Goal: Transaction & Acquisition: Purchase product/service

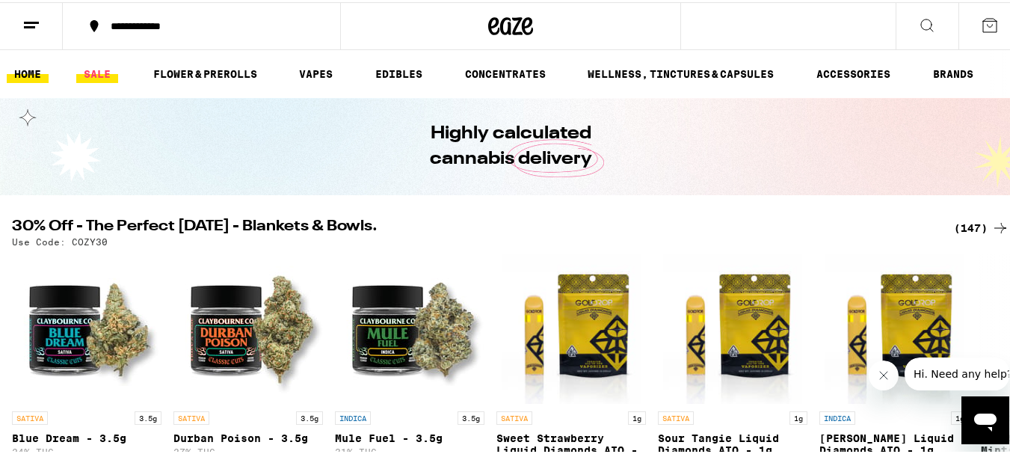
click at [104, 68] on link "SALE" at bounding box center [97, 72] width 42 height 18
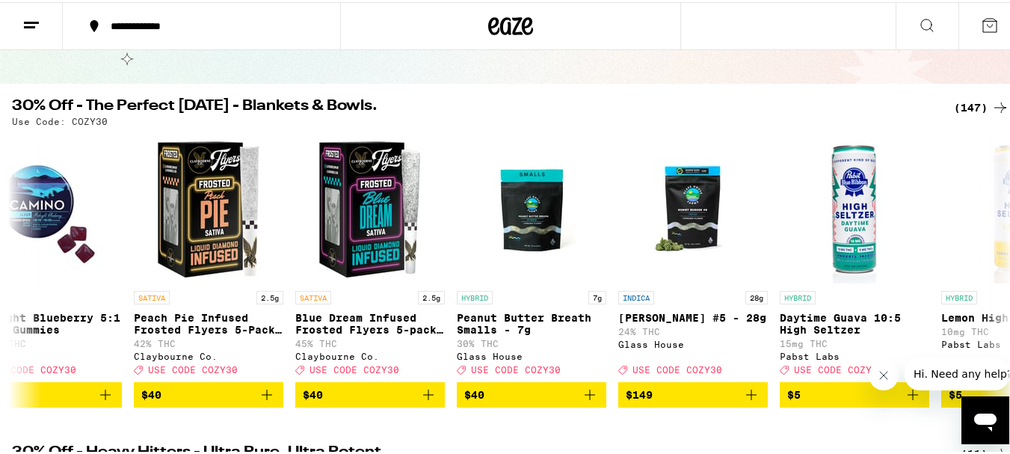
scroll to position [0, 1811]
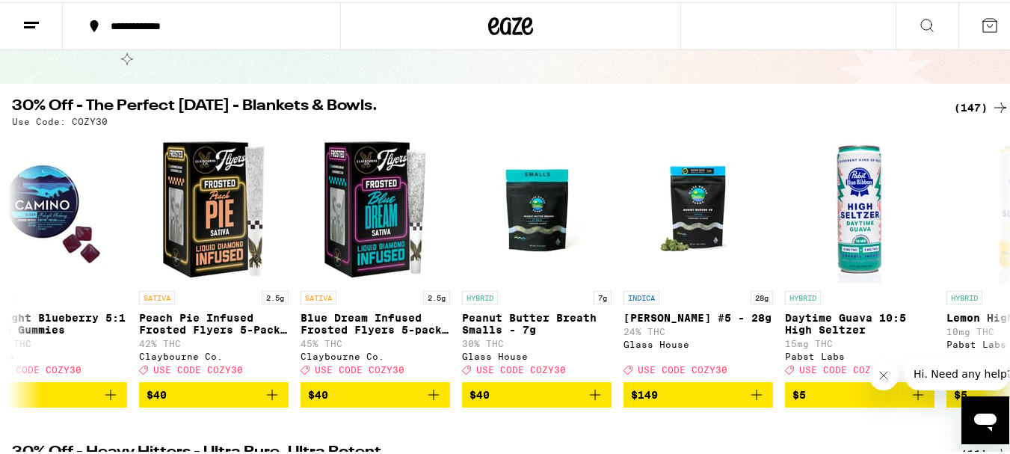
click at [373, 401] on span "$40" at bounding box center [375, 392] width 135 height 18
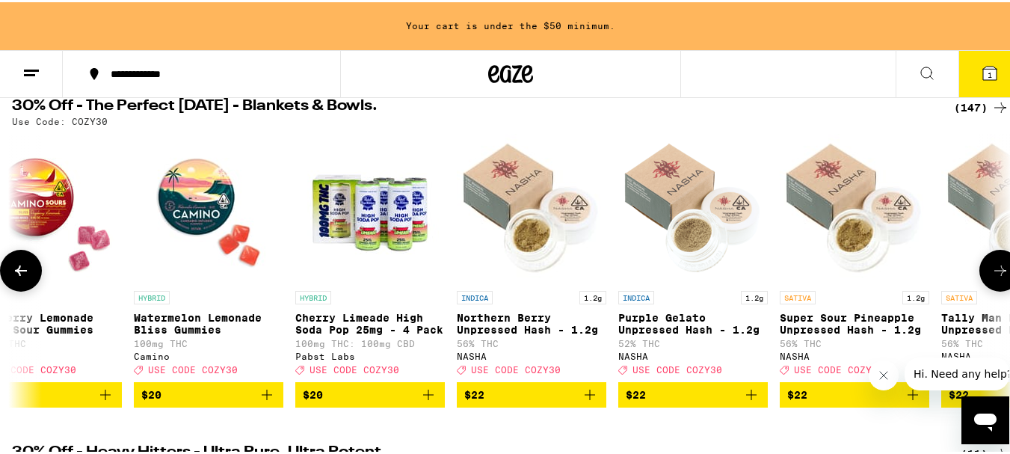
scroll to position [0, 11671]
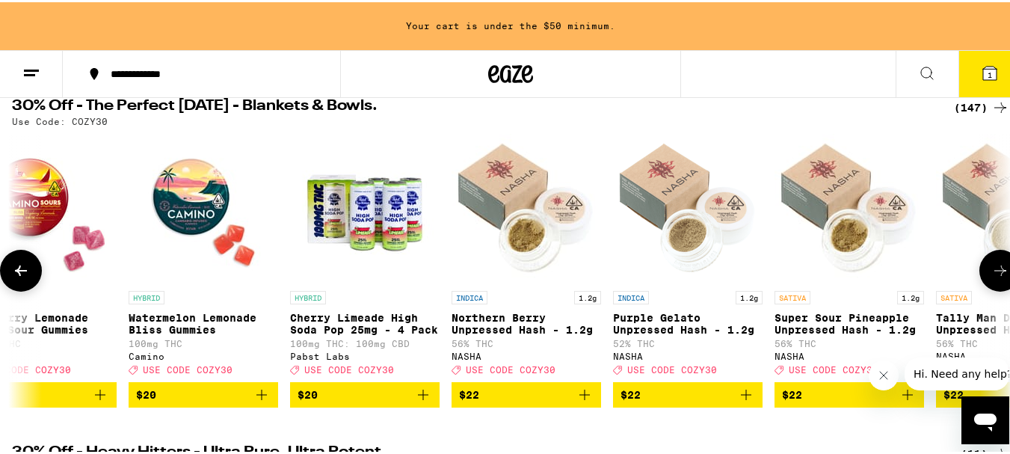
click at [509, 405] on button "$22" at bounding box center [527, 392] width 150 height 25
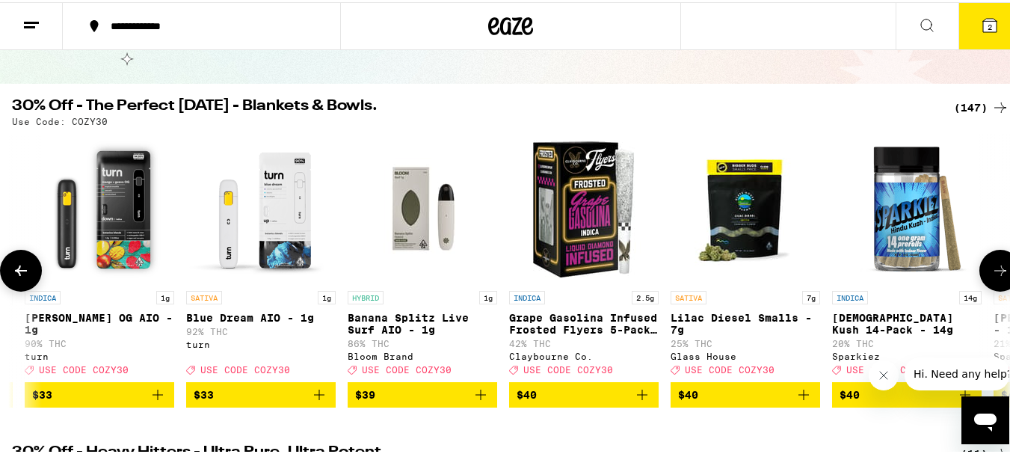
scroll to position [0, 17750]
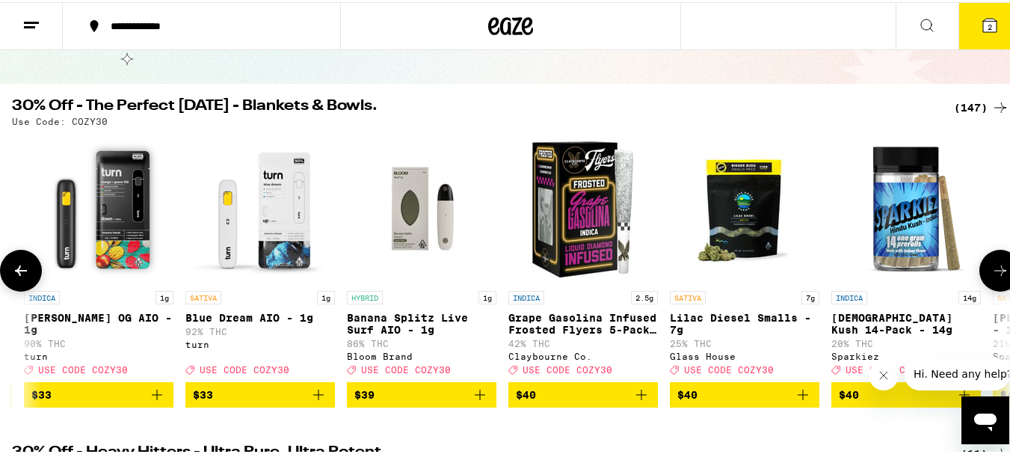
click at [567, 401] on span "$40" at bounding box center [583, 392] width 135 height 18
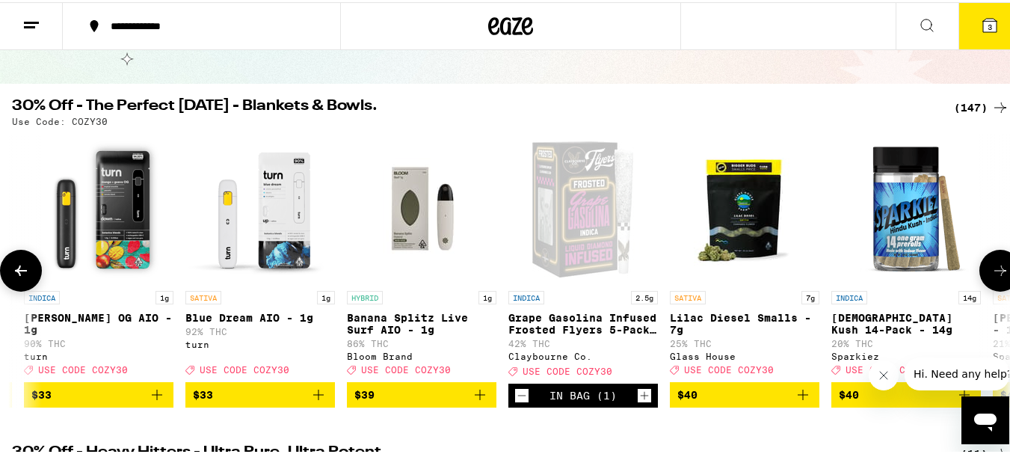
click at [641, 398] on icon "Increment" at bounding box center [644, 393] width 13 height 18
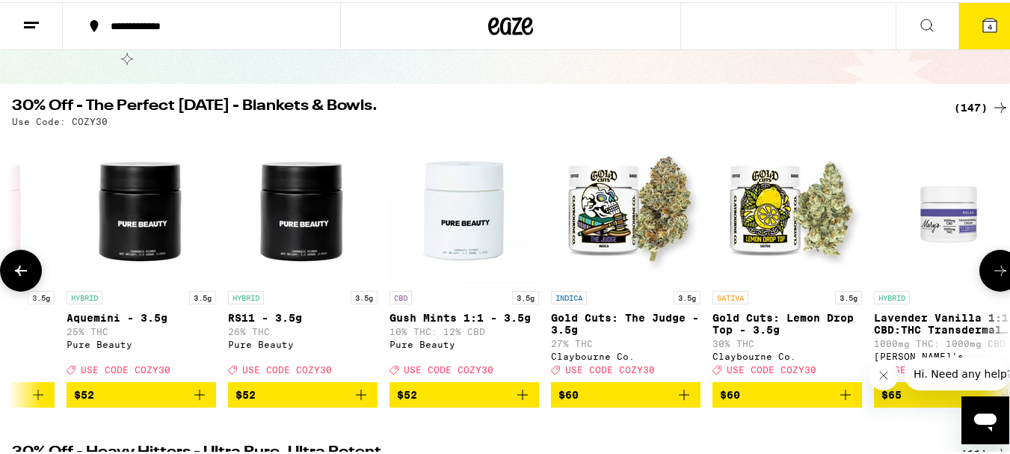
scroll to position [0, 20797]
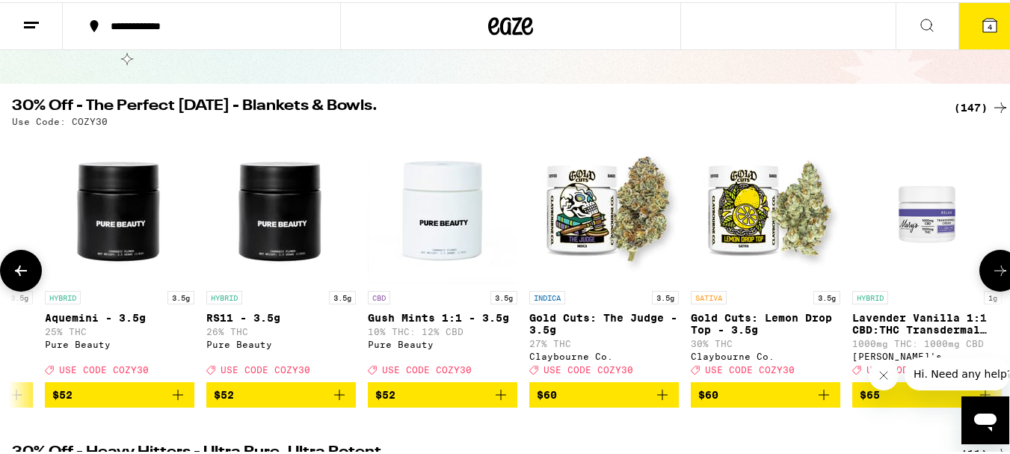
click at [597, 401] on span "$60" at bounding box center [604, 392] width 135 height 18
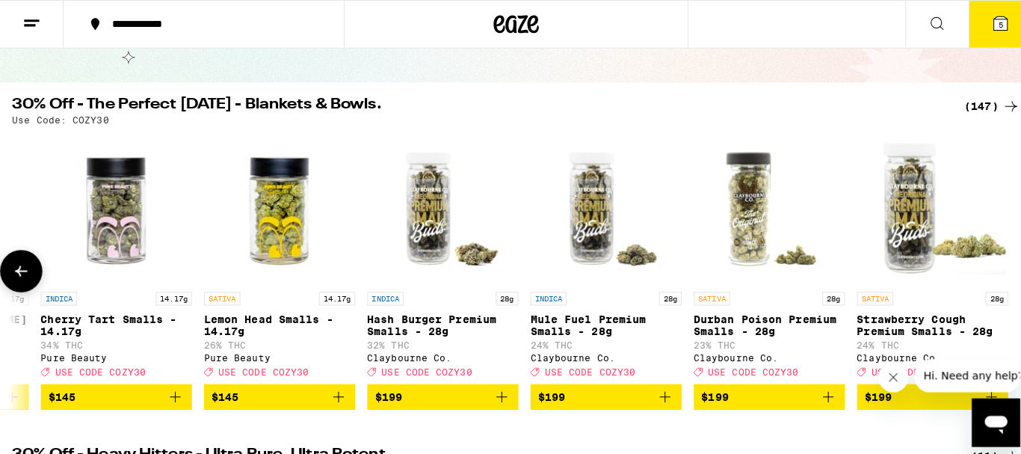
scroll to position [0, 22750]
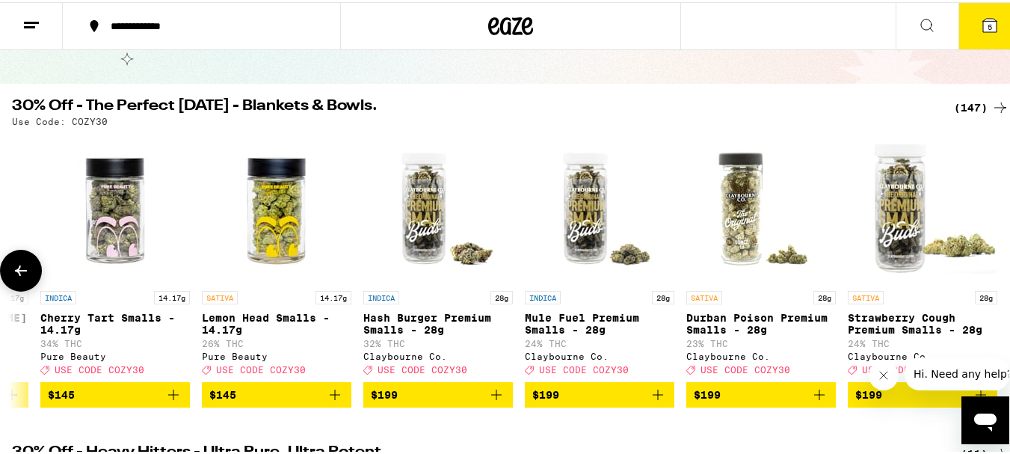
click at [988, 25] on span "5" at bounding box center [990, 24] width 4 height 9
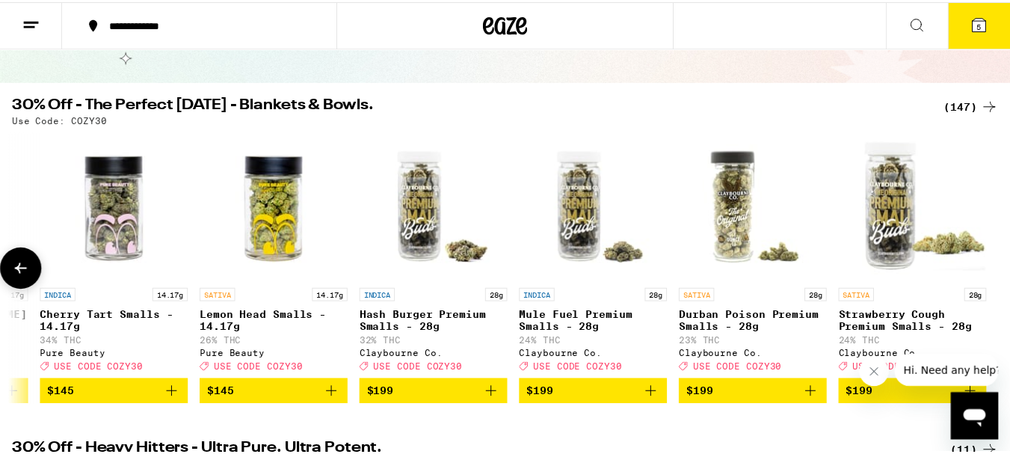
scroll to position [0, 22739]
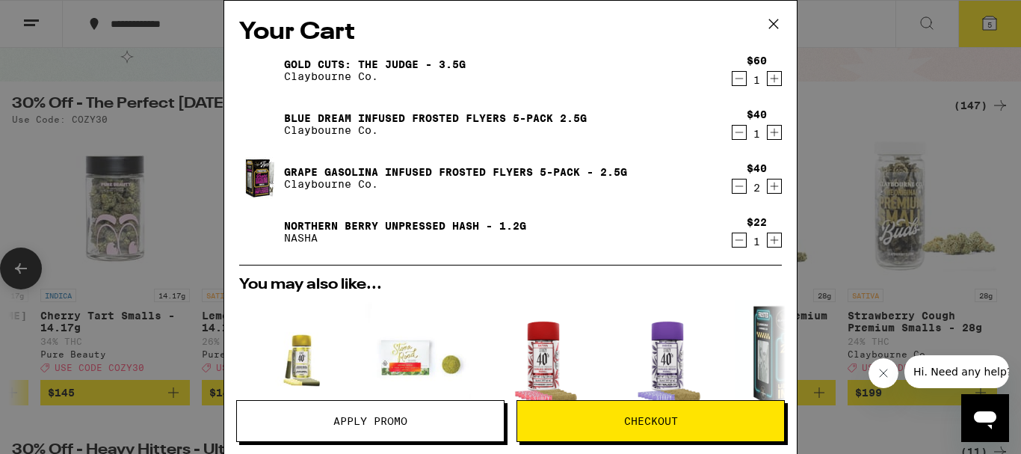
click at [375, 423] on span "Apply Promo" at bounding box center [370, 421] width 74 height 10
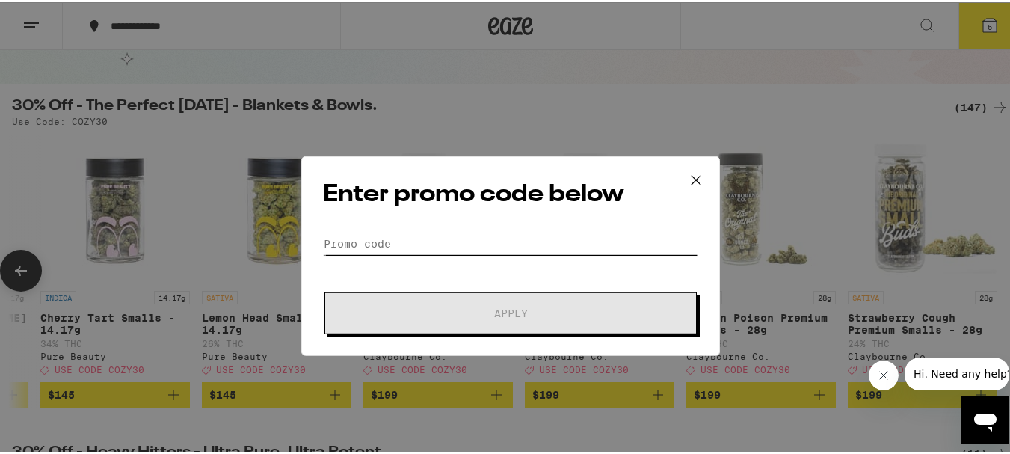
click at [406, 206] on input "Promo Code" at bounding box center [510, 214] width 375 height 22
click at [377, 209] on input "Promo Code" at bounding box center [510, 214] width 375 height 22
click at [357, 218] on input "Promo Code" at bounding box center [510, 214] width 375 height 22
click at [336, 213] on input "Promo Code" at bounding box center [510, 214] width 375 height 22
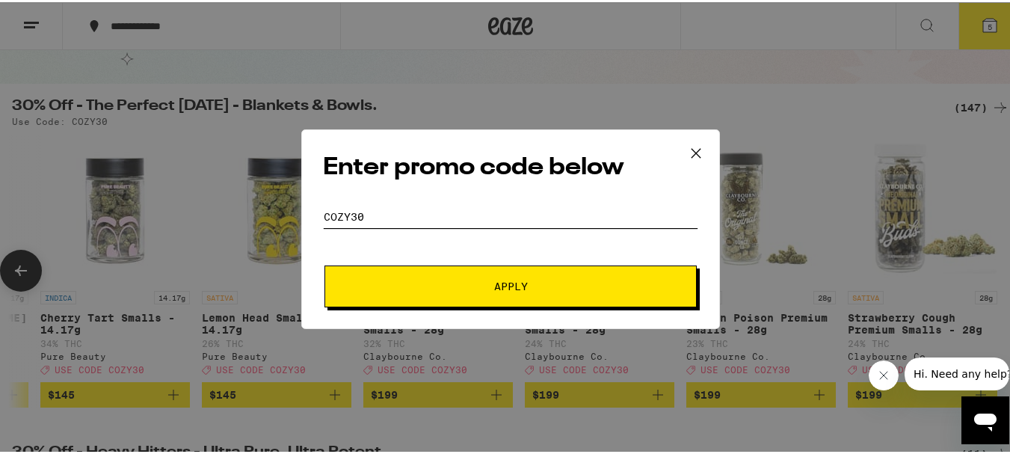
type input "cozy30"
click at [528, 274] on button "Apply" at bounding box center [510, 284] width 372 height 42
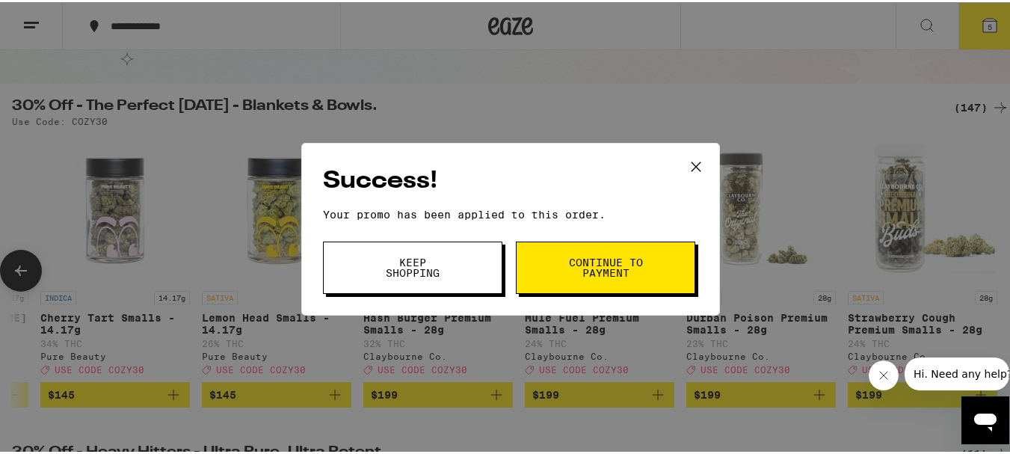
click at [595, 268] on span "Continue to payment" at bounding box center [605, 265] width 76 height 21
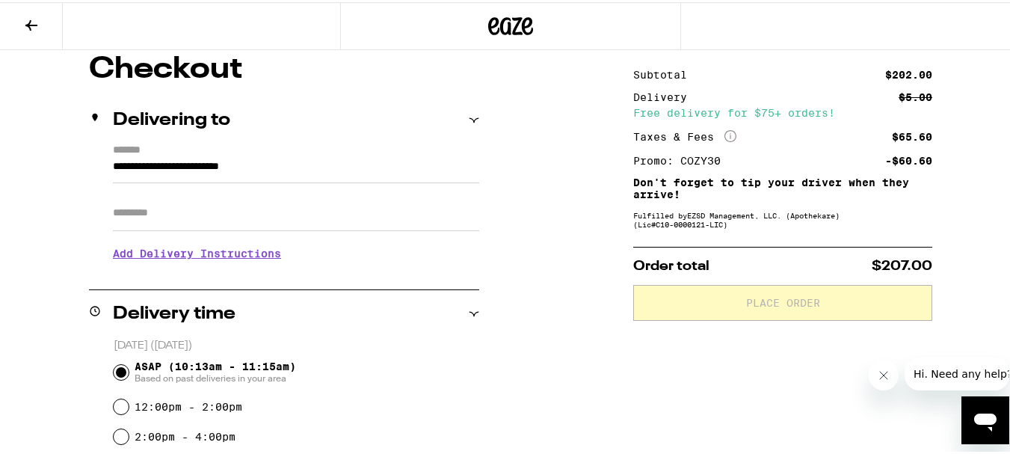
scroll to position [134, 0]
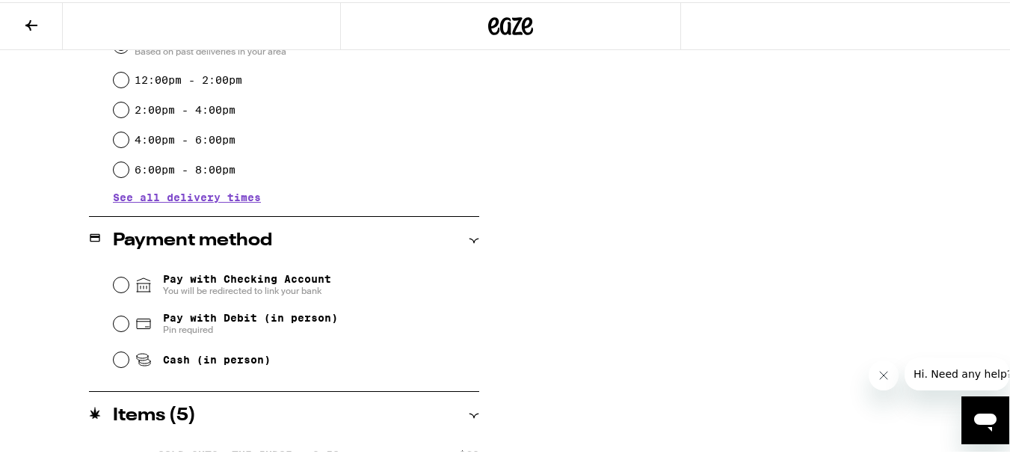
click at [970, 314] on div "**********" at bounding box center [510, 190] width 1021 height 928
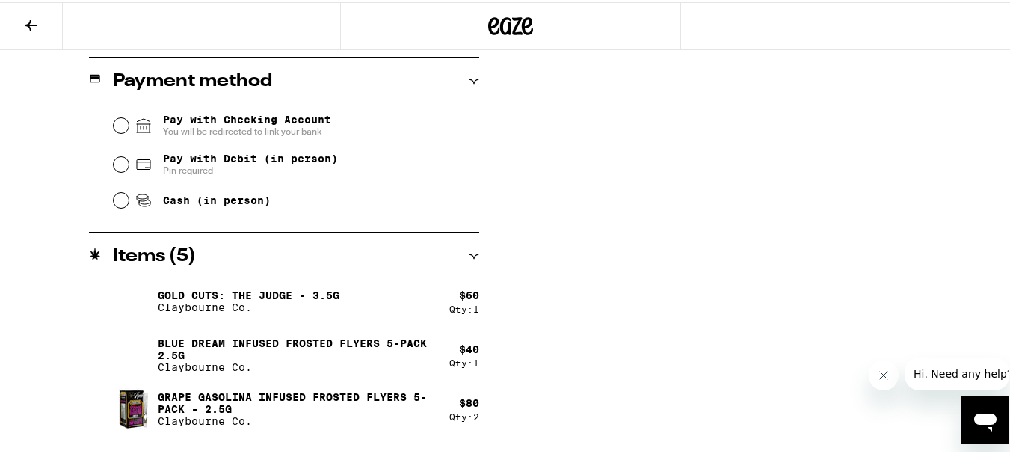
scroll to position [655, 0]
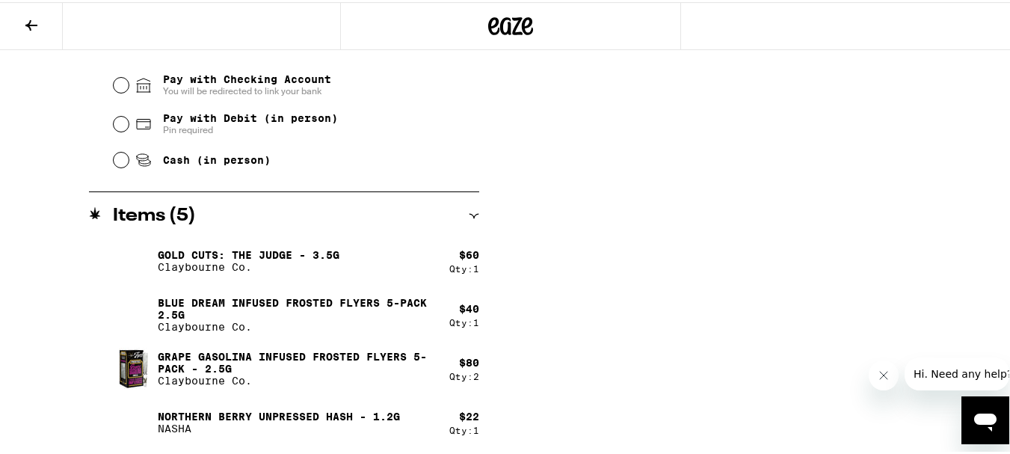
click at [25, 22] on icon at bounding box center [31, 23] width 18 height 18
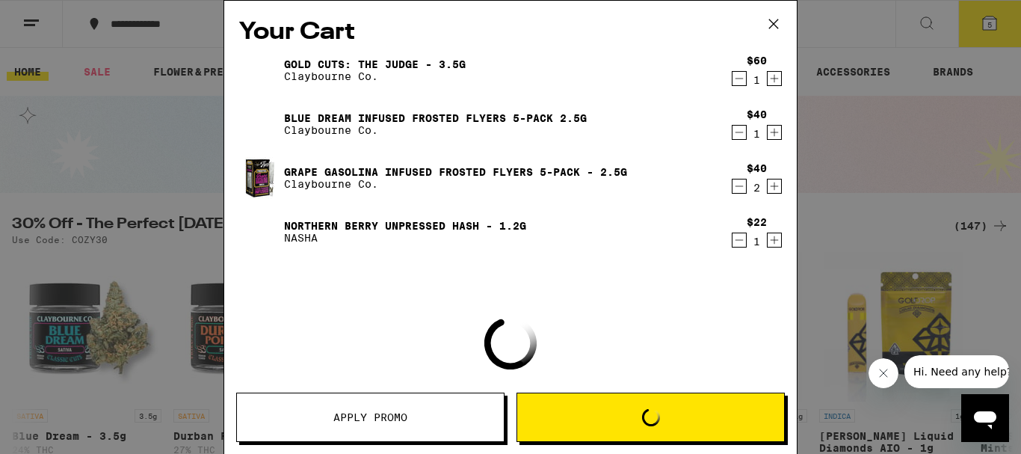
click at [768, 135] on icon "Increment" at bounding box center [774, 132] width 13 height 18
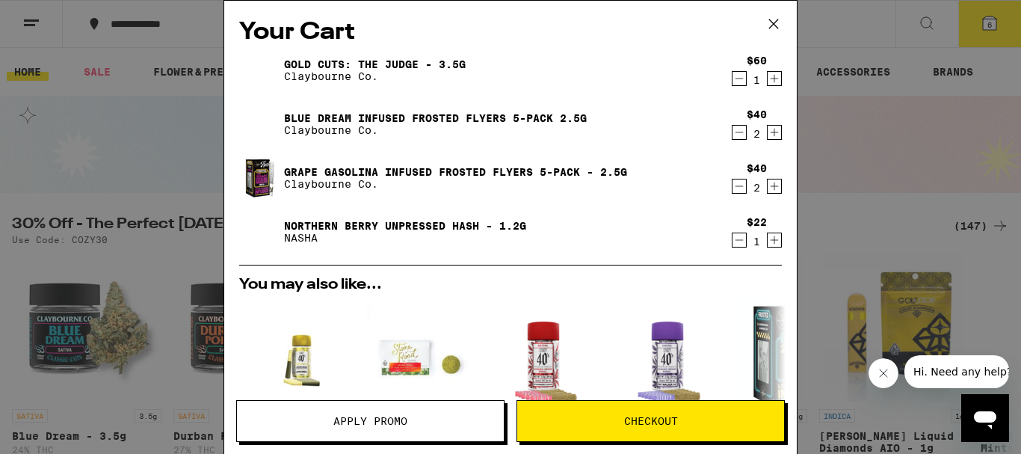
click at [665, 416] on span "Checkout" at bounding box center [651, 421] width 54 height 10
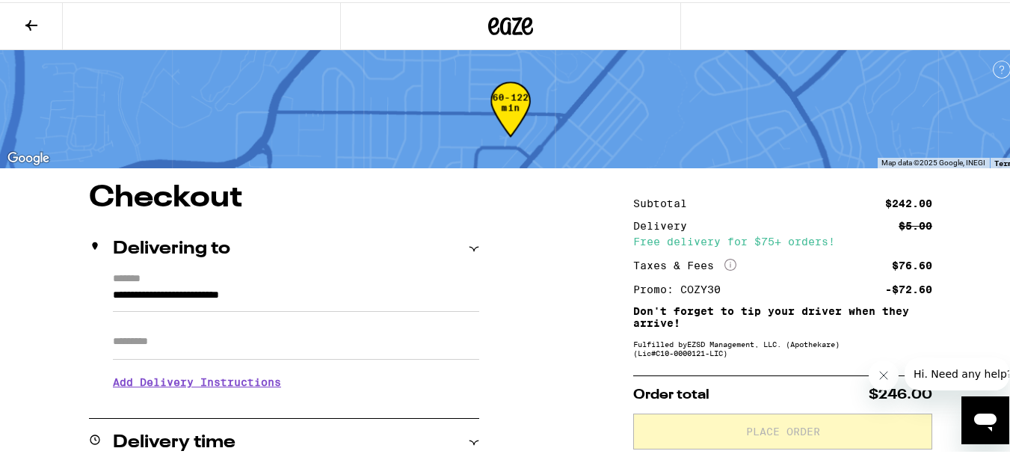
click at [42, 33] on button at bounding box center [31, 24] width 63 height 47
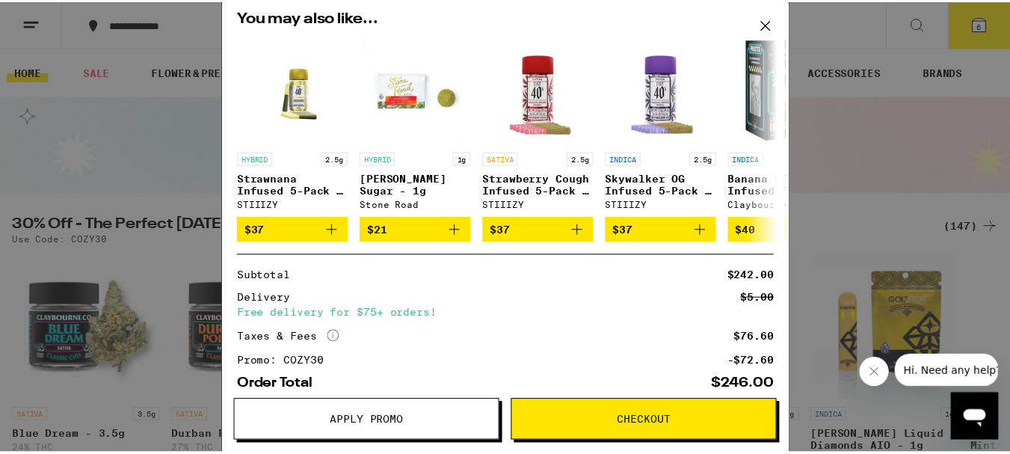
scroll to position [351, 0]
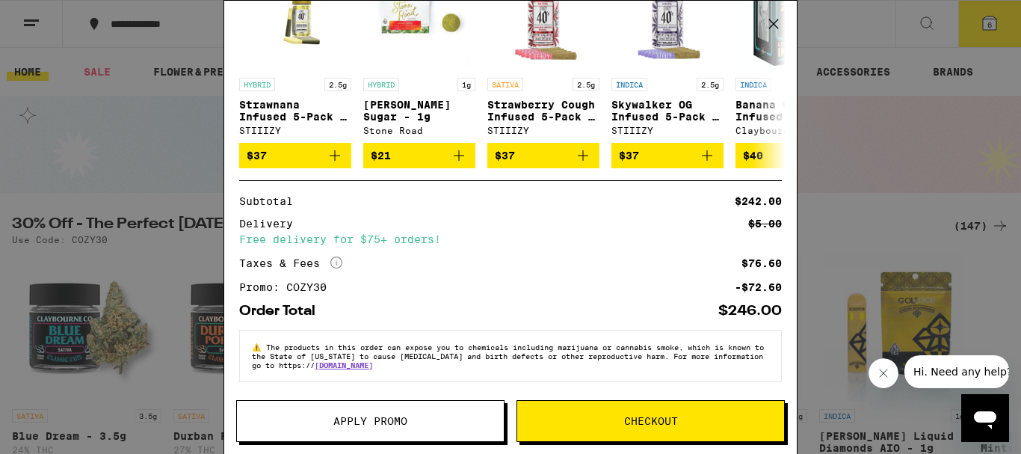
click at [647, 413] on button "Checkout" at bounding box center [651, 421] width 268 height 42
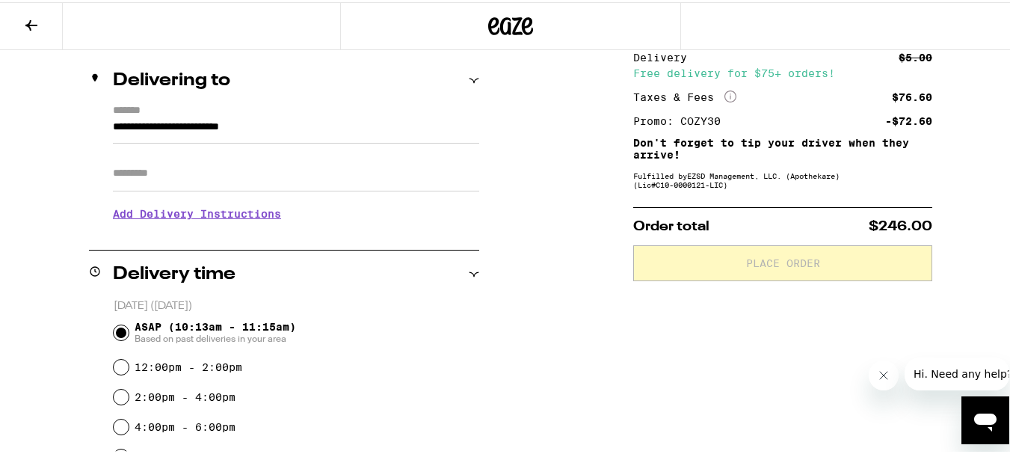
scroll to position [167, 0]
click at [23, 19] on icon at bounding box center [31, 23] width 18 height 18
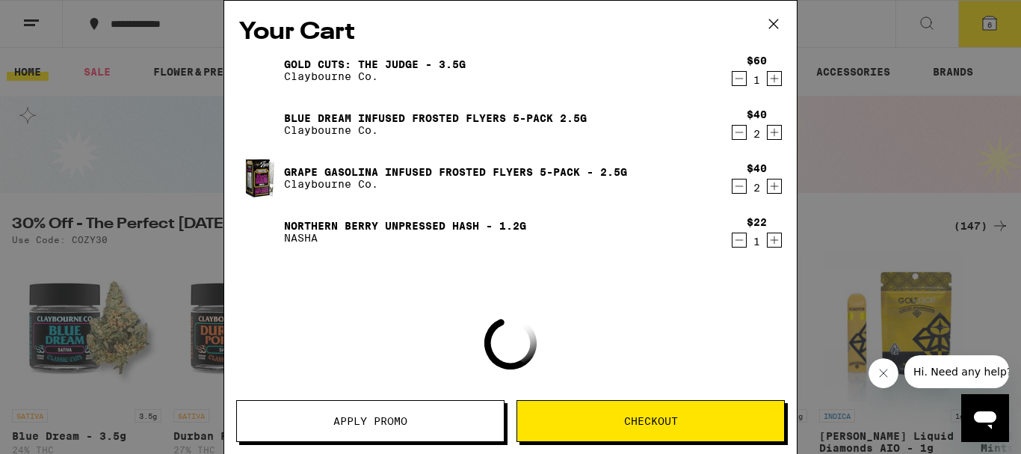
click at [736, 240] on icon "Decrement" at bounding box center [740, 240] width 8 height 0
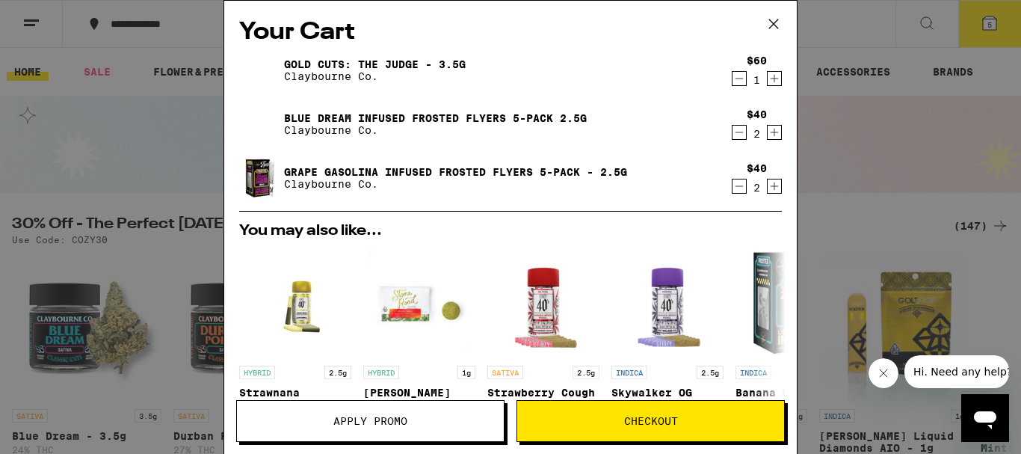
click at [649, 416] on span "Checkout" at bounding box center [651, 421] width 54 height 10
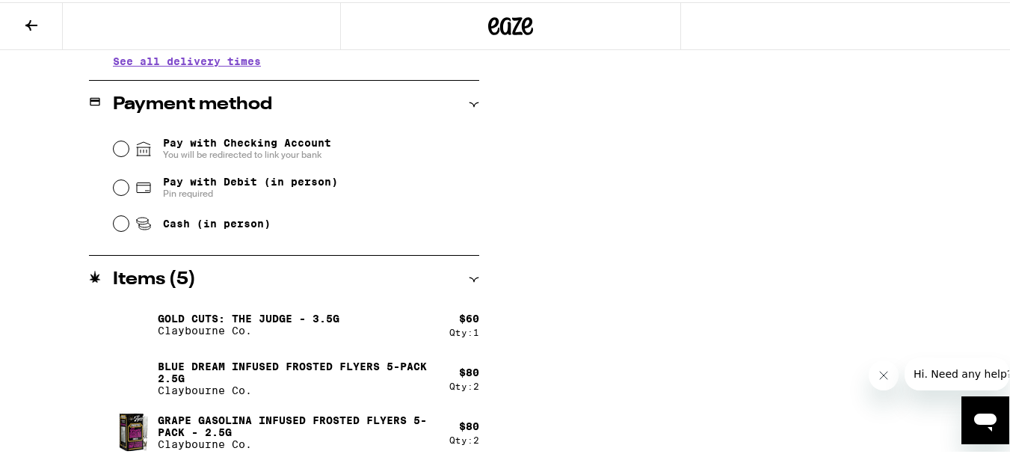
scroll to position [601, 0]
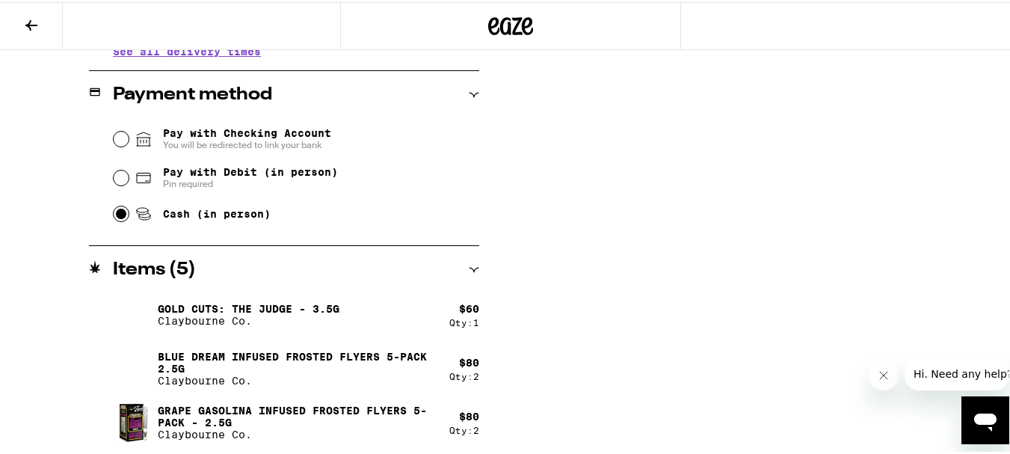
click at [120, 219] on input "Cash (in person)" at bounding box center [121, 211] width 15 height 15
radio input "true"
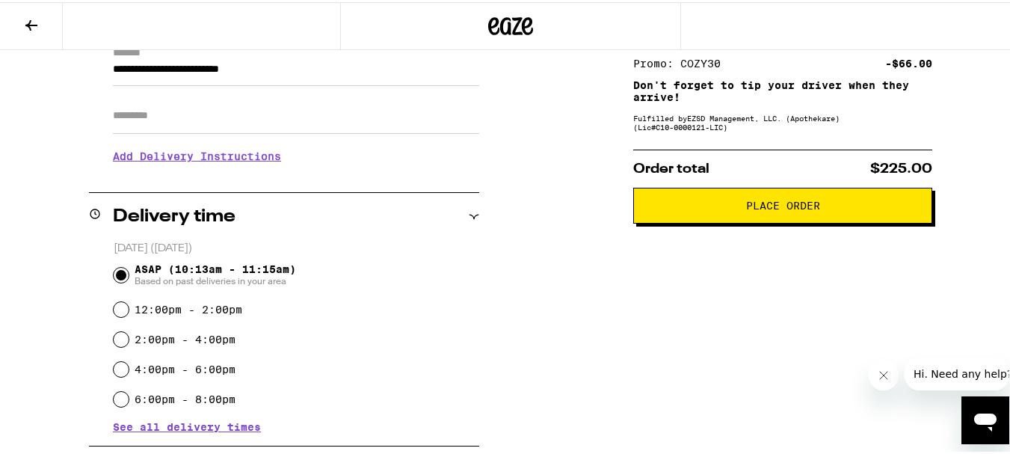
scroll to position [233, 0]
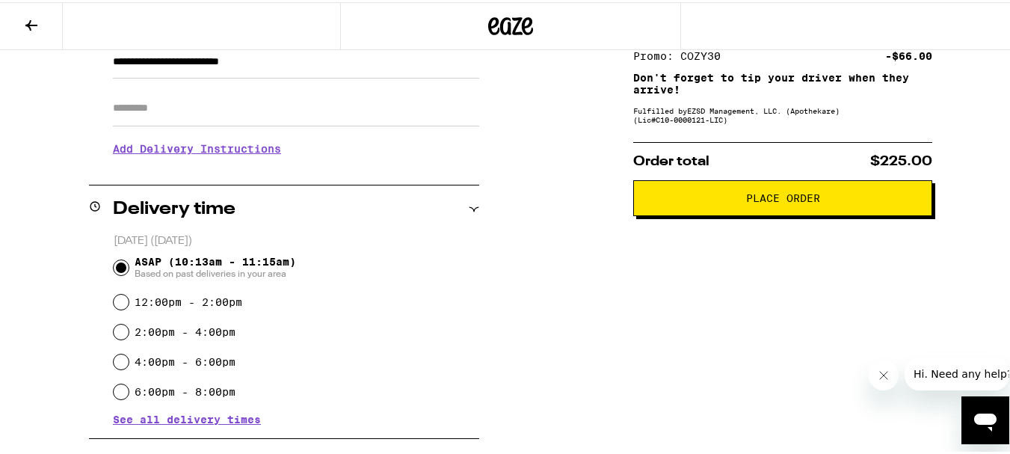
click at [768, 201] on span "Place Order" at bounding box center [783, 196] width 74 height 10
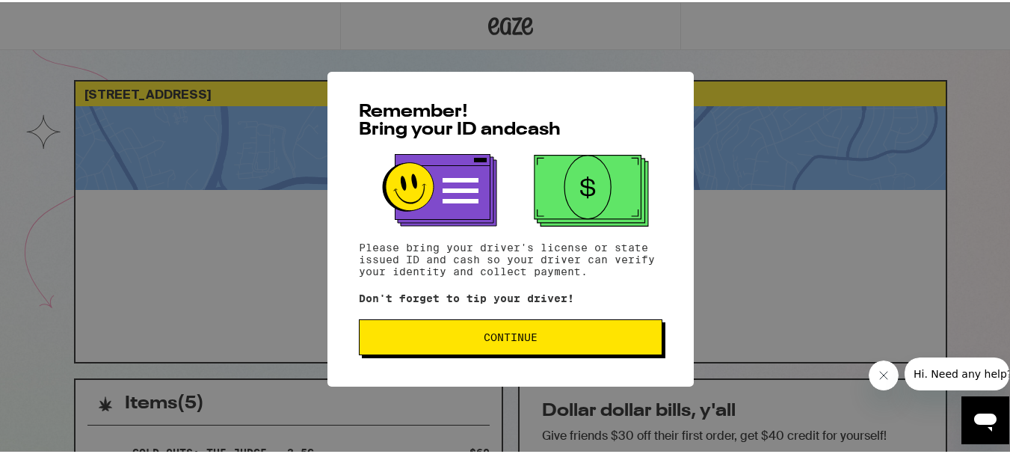
click at [479, 330] on button "Continue" at bounding box center [511, 335] width 304 height 36
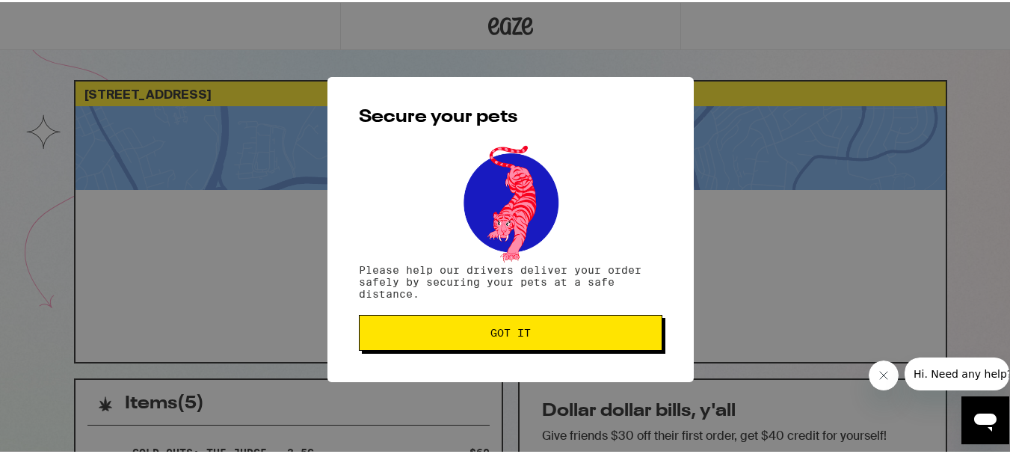
click at [503, 321] on button "Got it" at bounding box center [511, 330] width 304 height 36
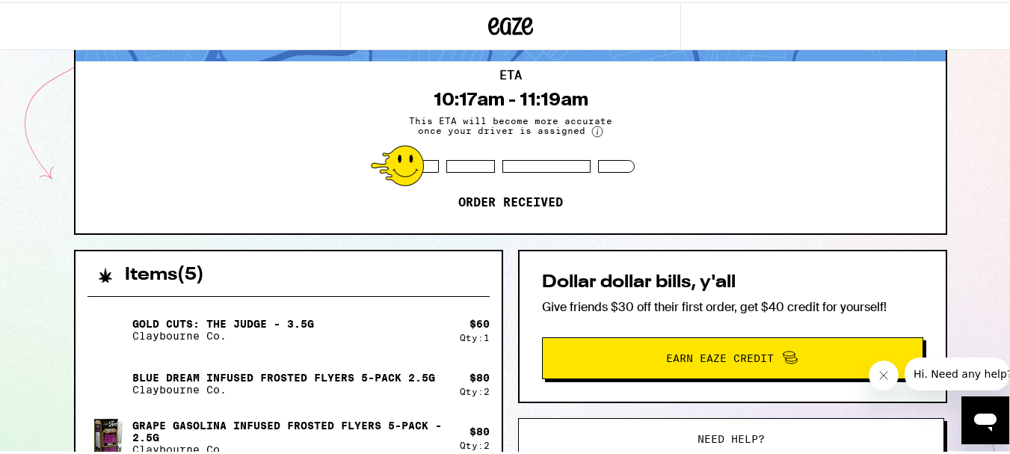
scroll to position [120, 0]
